Goal: Task Accomplishment & Management: Use online tool/utility

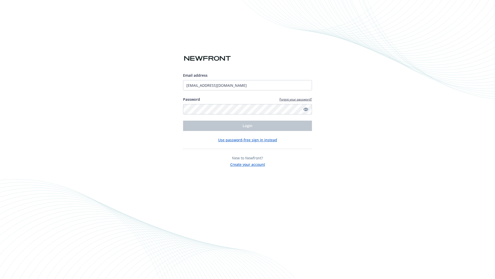
type input "[EMAIL_ADDRESS][DOMAIN_NAME]"
click at [248, 126] on span "Login" at bounding box center [248, 125] width 10 height 5
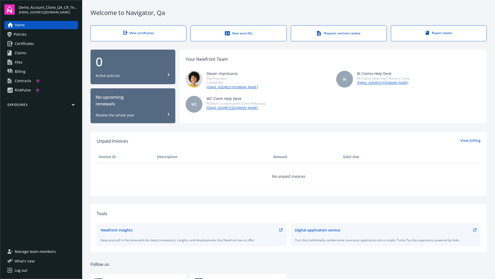
click at [48, 10] on span "Demo_Account_Clone_QA_CR_Tests_Prospect" at bounding box center [48, 7] width 59 height 5
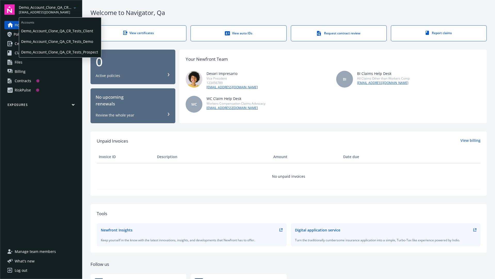
click at [60, 31] on span "Demo_Account_Clone_QA_CR_Tests_Client" at bounding box center [60, 31] width 78 height 11
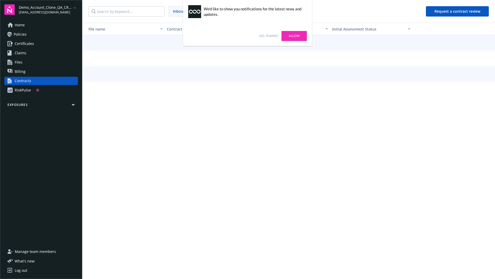
click at [269, 36] on link "No, thanks" at bounding box center [268, 36] width 18 height 5
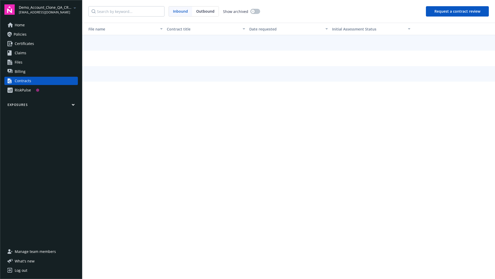
click at [458, 11] on button "Request a contract review" at bounding box center [457, 11] width 63 height 10
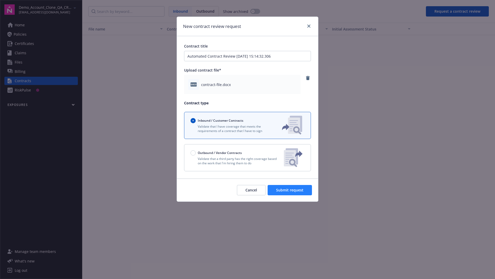
type input "Automated Contract Review 08-14-2025 15:14:32.306"
click at [290, 190] on span "Submit request" at bounding box center [289, 189] width 27 height 5
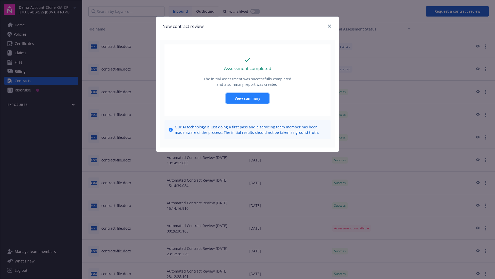
click at [247, 98] on span "View summary" at bounding box center [248, 98] width 26 height 5
